Goal: Transaction & Acquisition: Purchase product/service

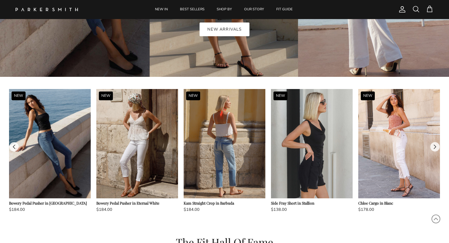
scroll to position [468, 0]
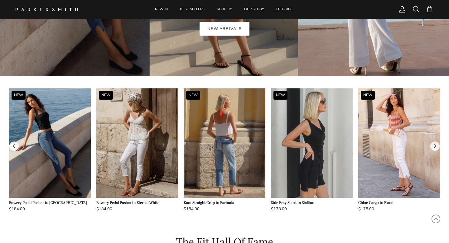
click at [217, 147] on img at bounding box center [225, 142] width 82 height 109
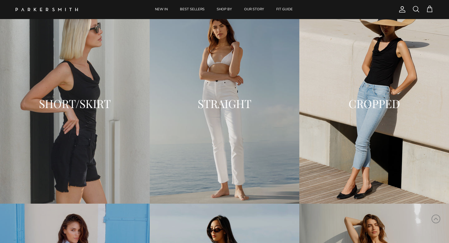
scroll to position [737, 0]
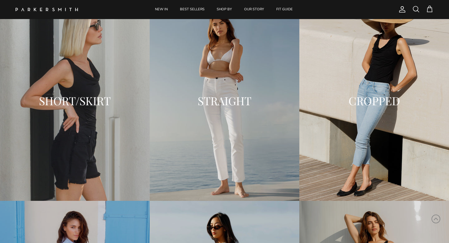
click at [379, 99] on h2 "CROPPED" at bounding box center [374, 101] width 137 height 12
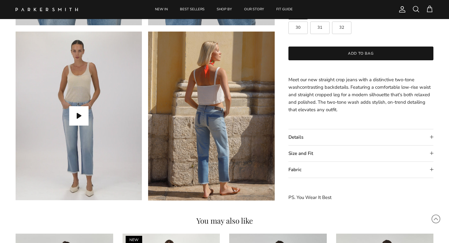
scroll to position [547, 0]
